Goal: Task Accomplishment & Management: Manage account settings

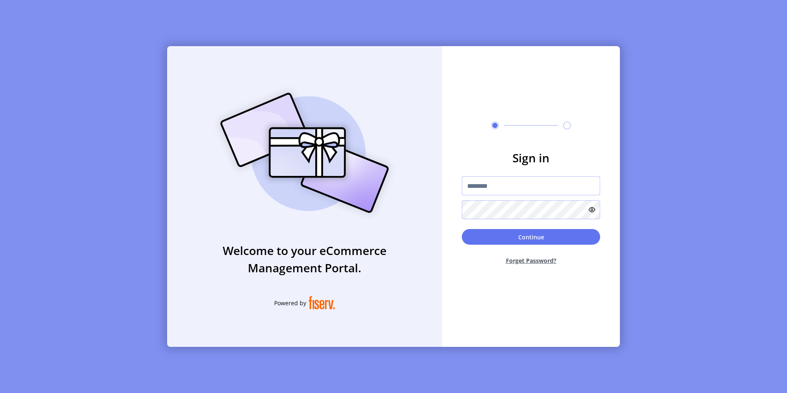
click at [478, 185] on input "text" at bounding box center [531, 185] width 138 height 19
paste input "**********"
type input "**********"
click at [528, 237] on button "Continue" at bounding box center [531, 237] width 138 height 16
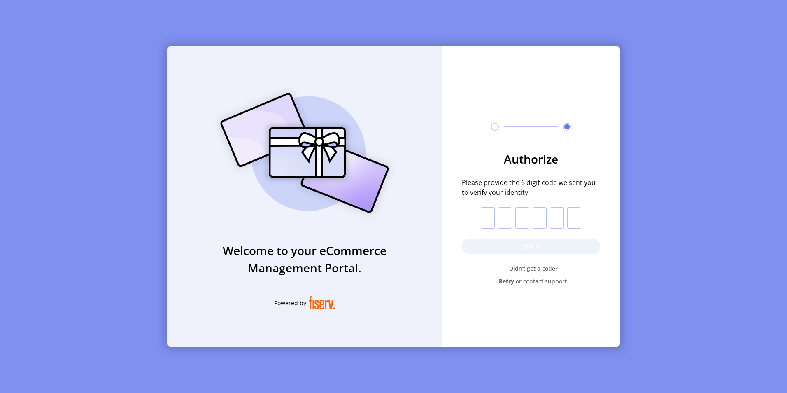
click at [487, 219] on input "text" at bounding box center [488, 217] width 14 height 21
paste input "*"
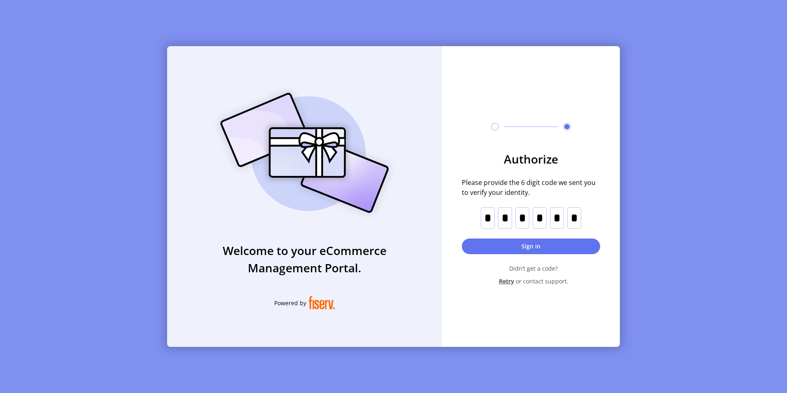
type input "*"
click at [531, 245] on button "Sign in" at bounding box center [531, 246] width 138 height 16
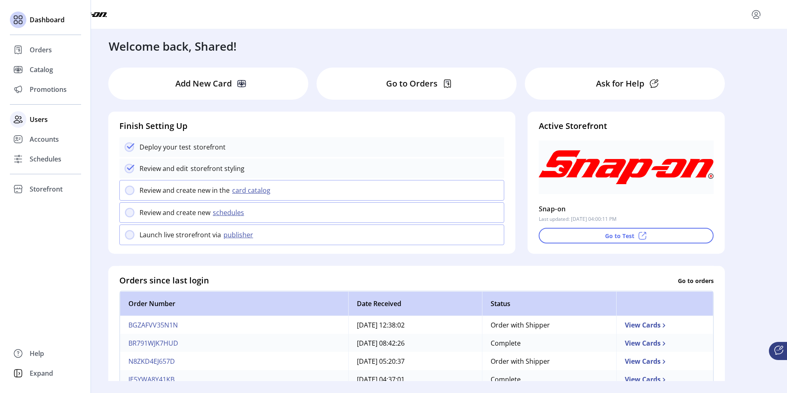
click at [40, 117] on span "Users" at bounding box center [39, 119] width 18 height 10
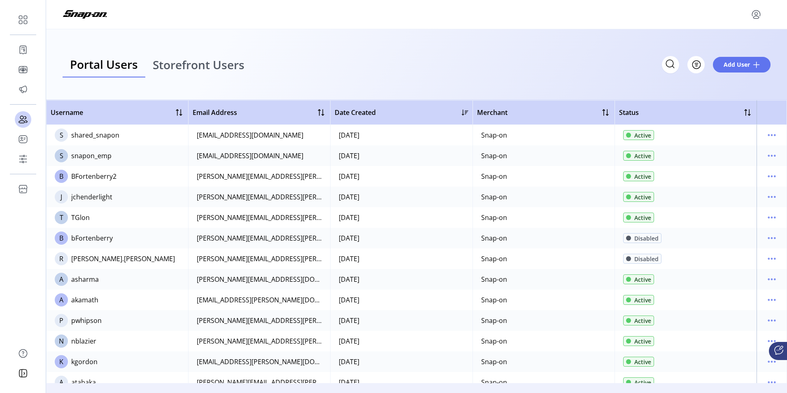
drag, startPoint x: 94, startPoint y: 215, endPoint x: 71, endPoint y: 217, distance: 23.1
click at [71, 217] on td "T TGlon" at bounding box center [117, 217] width 142 height 21
copy div "TGlon"
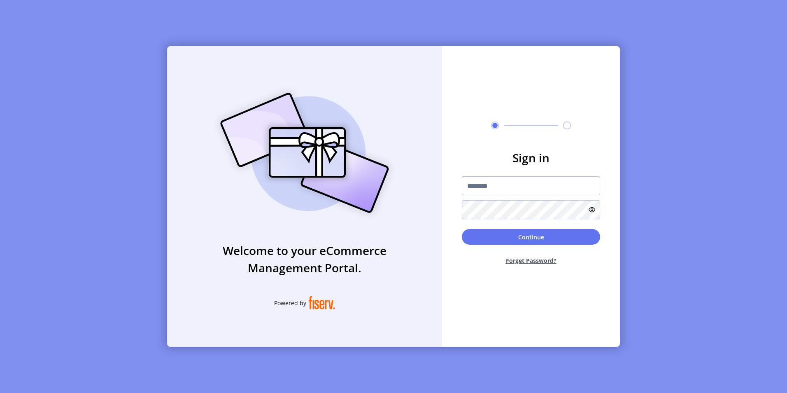
click at [496, 188] on input "text" at bounding box center [531, 185] width 138 height 19
paste input "**********"
type input "**********"
click at [521, 235] on button "Continue" at bounding box center [531, 237] width 138 height 16
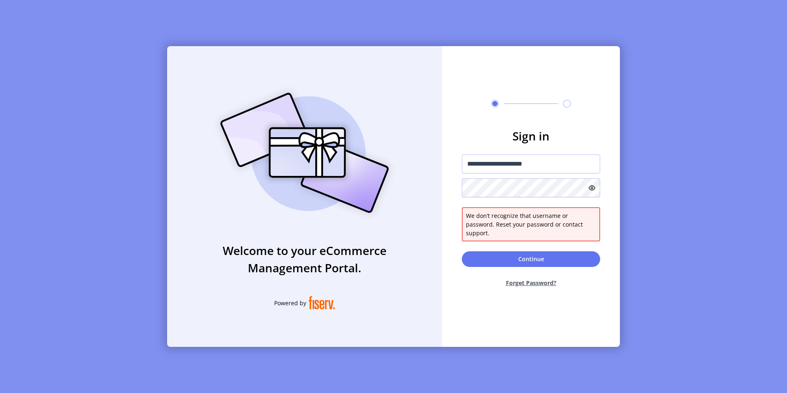
click at [535, 279] on button "Forget Password?" at bounding box center [531, 283] width 138 height 22
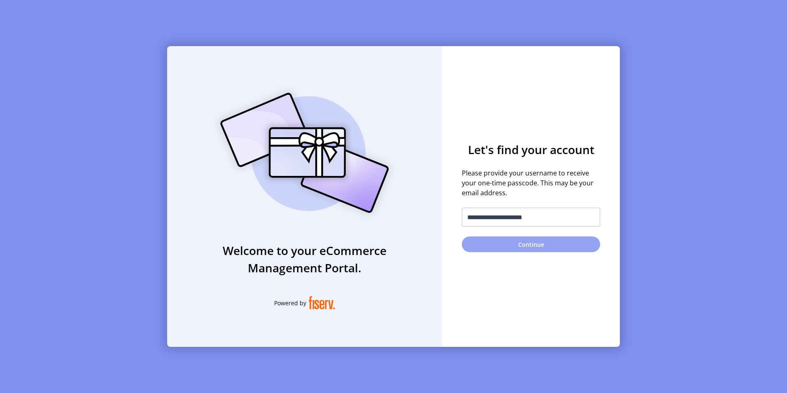
click at [533, 242] on button "Continue" at bounding box center [531, 244] width 138 height 16
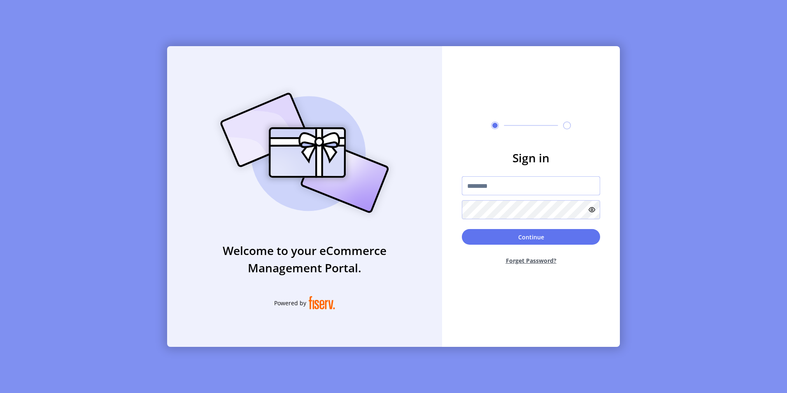
click at [477, 183] on input "text" at bounding box center [531, 185] width 138 height 19
paste input "**********"
type input "**********"
click at [524, 234] on button "Continue" at bounding box center [531, 237] width 138 height 16
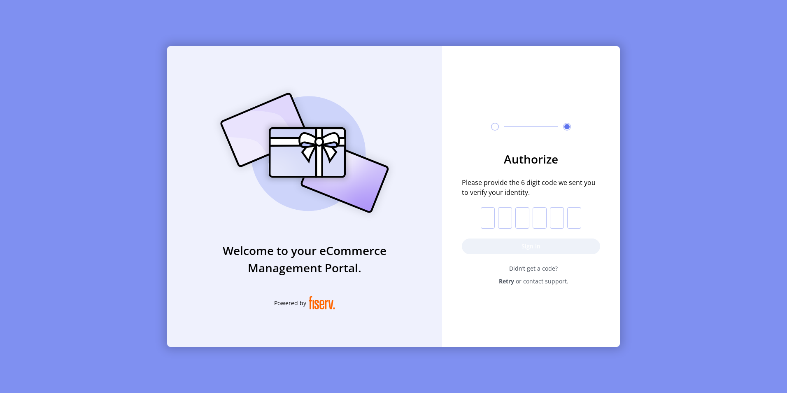
click at [485, 214] on input "text" at bounding box center [488, 217] width 14 height 21
paste input "*"
type input "*"
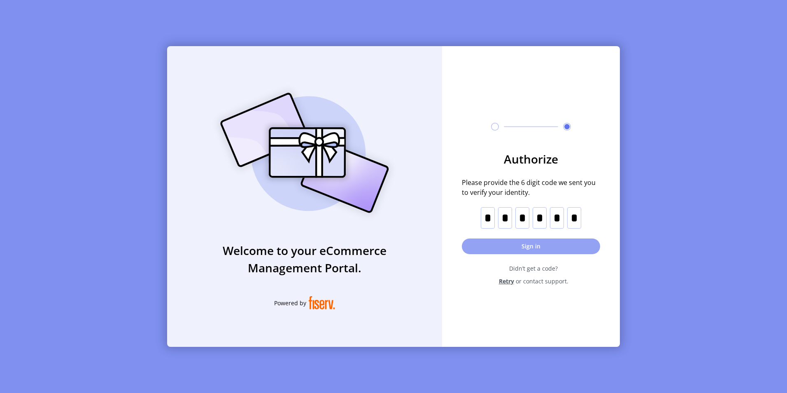
click at [528, 246] on button "Sign in" at bounding box center [531, 246] width 138 height 16
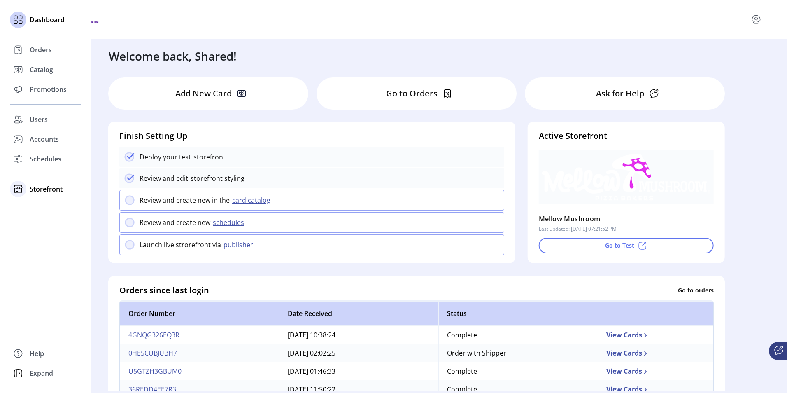
click at [21, 189] on icon at bounding box center [18, 188] width 13 height 13
click at [19, 189] on icon at bounding box center [18, 188] width 13 height 13
click at [42, 188] on span "Storefront" at bounding box center [46, 189] width 33 height 10
click at [46, 189] on span "Storefront" at bounding box center [46, 189] width 33 height 10
click at [20, 189] on icon at bounding box center [18, 188] width 13 height 13
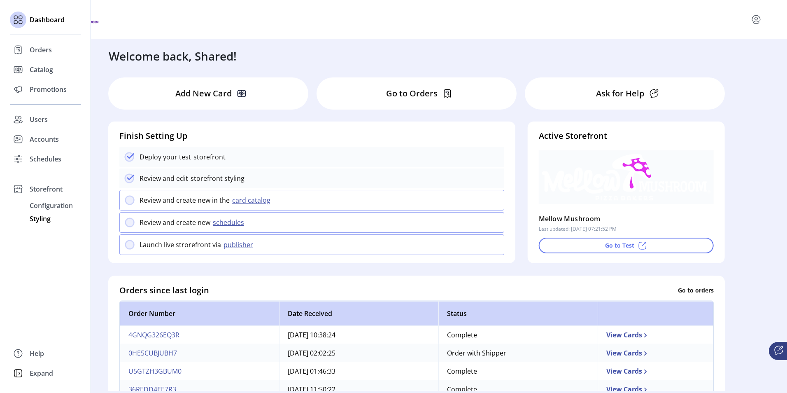
click at [40, 220] on span "Styling" at bounding box center [40, 219] width 21 height 10
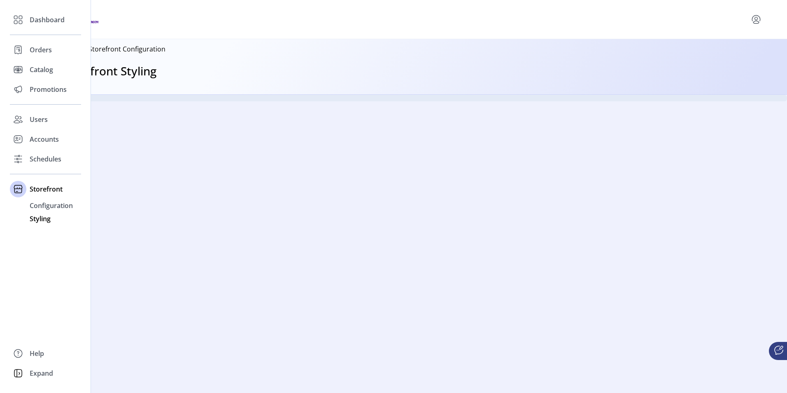
click at [41, 219] on span "Styling" at bounding box center [40, 219] width 21 height 10
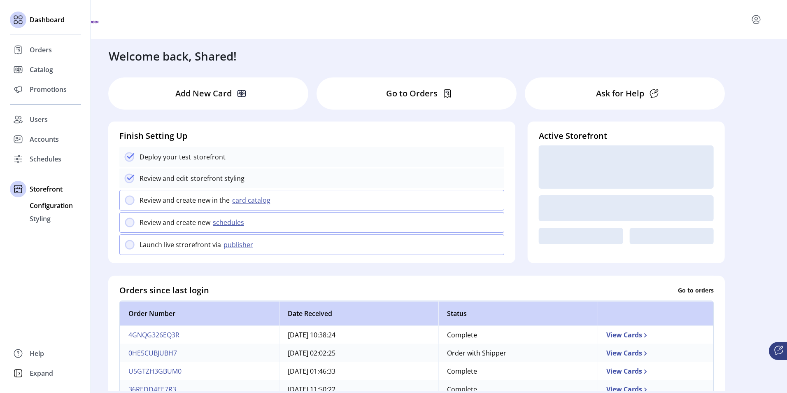
click at [39, 203] on span "Configuration" at bounding box center [51, 205] width 43 height 10
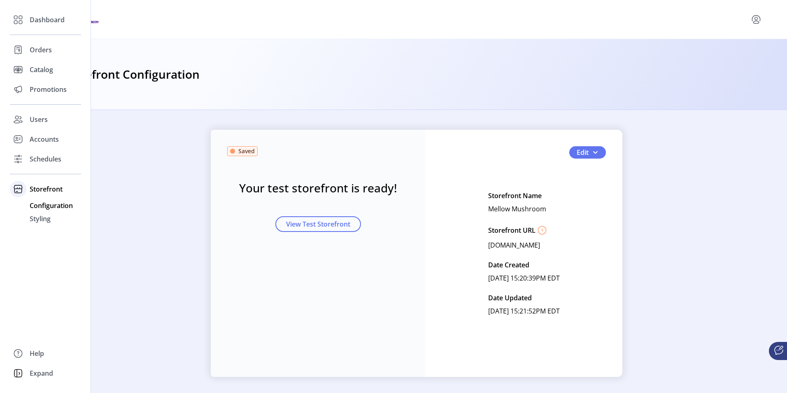
click at [40, 186] on span "Storefront" at bounding box center [46, 189] width 33 height 10
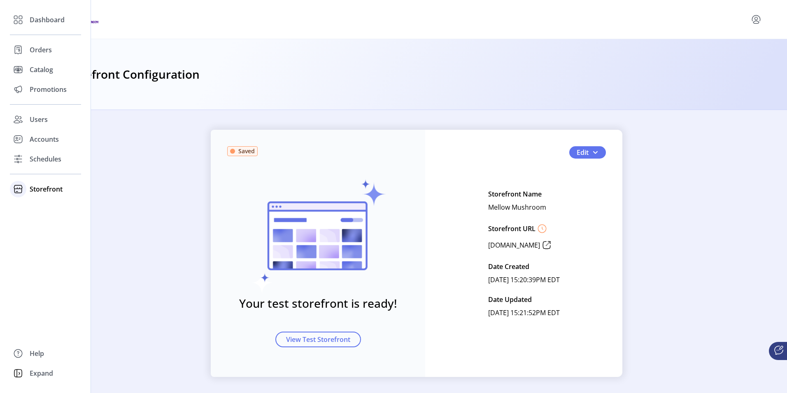
click at [35, 187] on span "Storefront" at bounding box center [46, 189] width 33 height 10
click at [41, 205] on span "Configuration" at bounding box center [51, 205] width 43 height 10
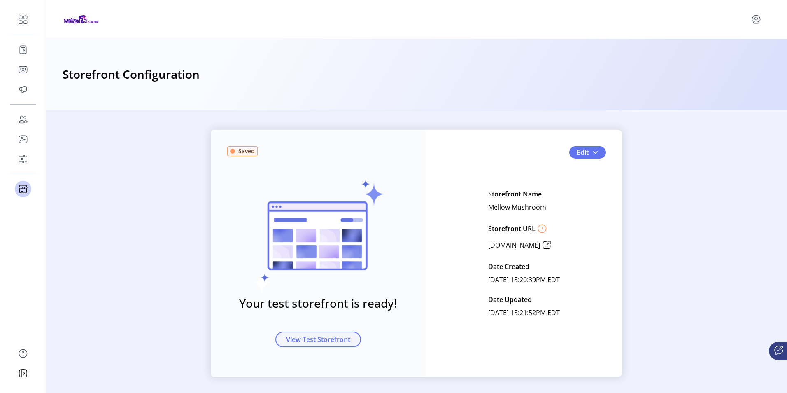
click at [296, 335] on span "View Test Storefront" at bounding box center [318, 339] width 64 height 10
